Goal: Check status

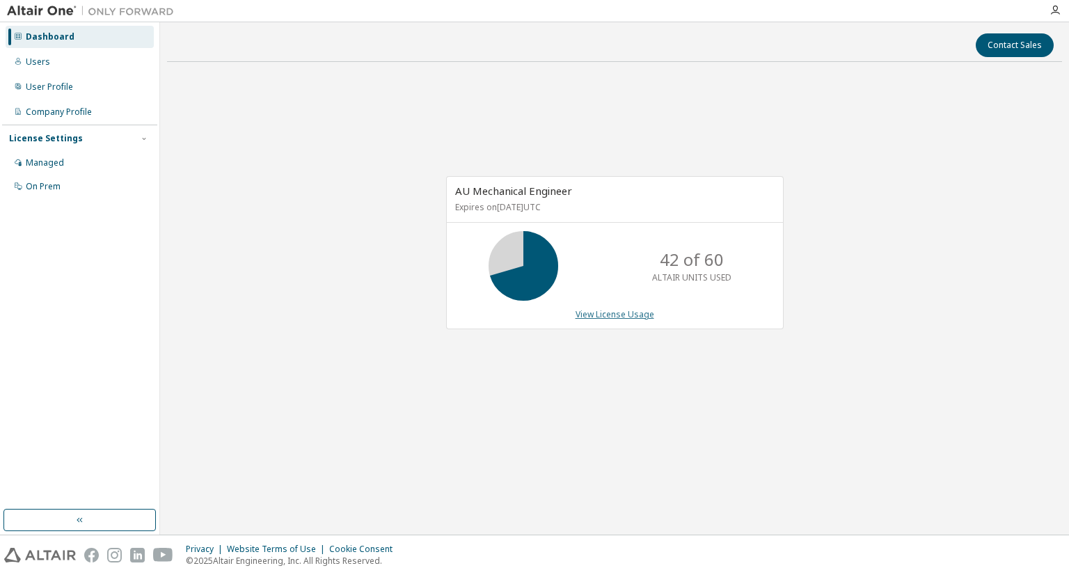
click at [591, 317] on link "View License Usage" at bounding box center [614, 314] width 79 height 12
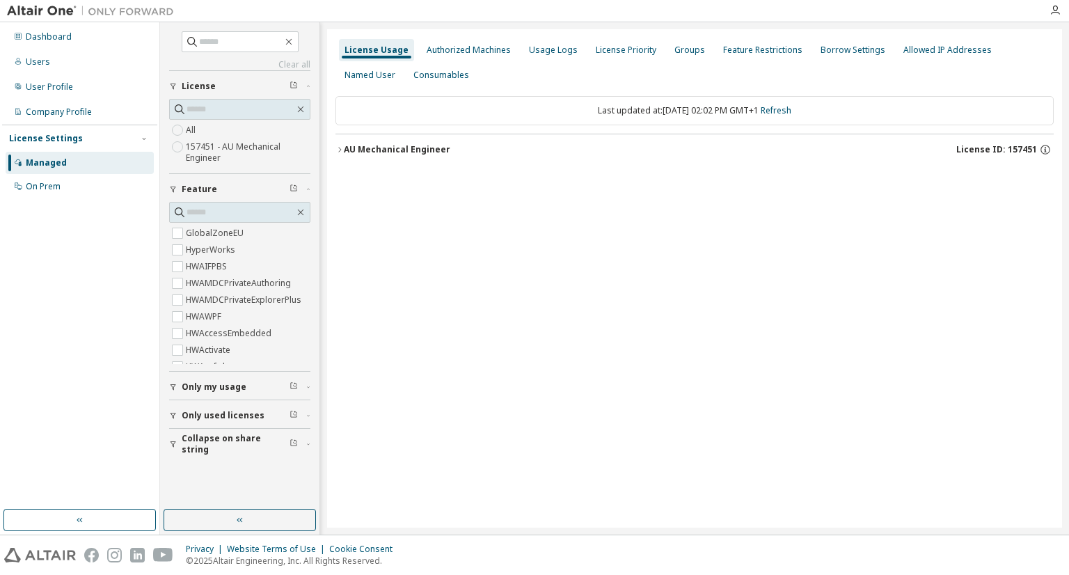
click at [415, 149] on div "AU Mechanical Engineer" at bounding box center [397, 149] width 106 height 11
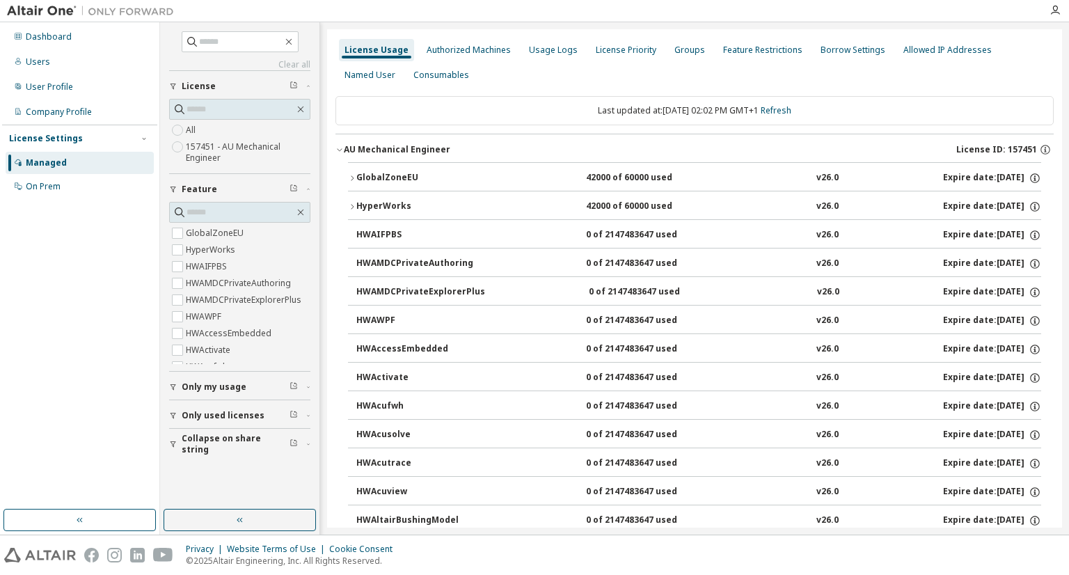
click at [403, 173] on div "GlobalZoneEU" at bounding box center [418, 178] width 125 height 13
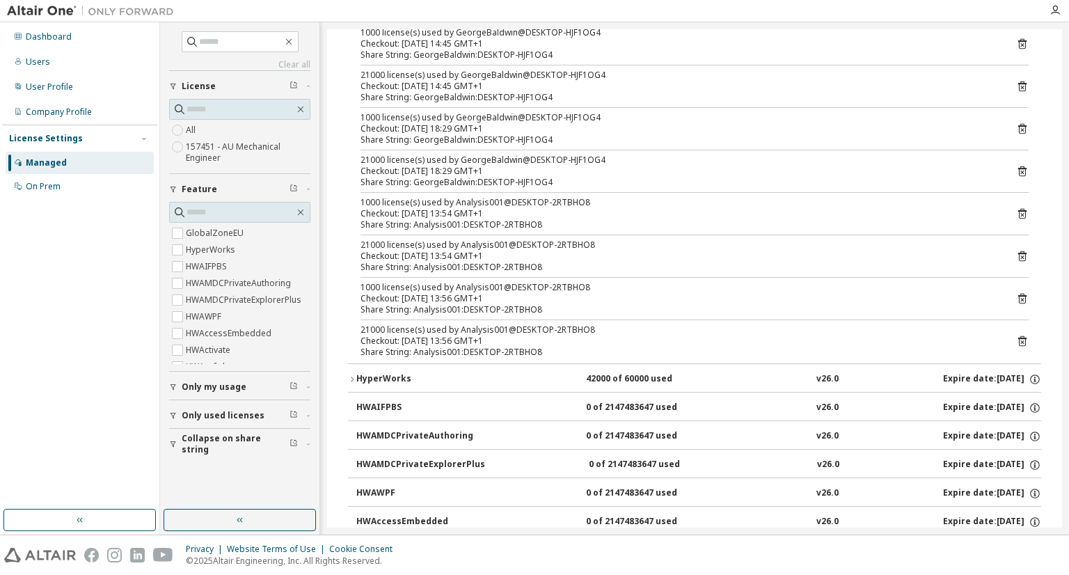
scroll to position [139, 0]
